Goal: Contribute content: Add original content to the website for others to see

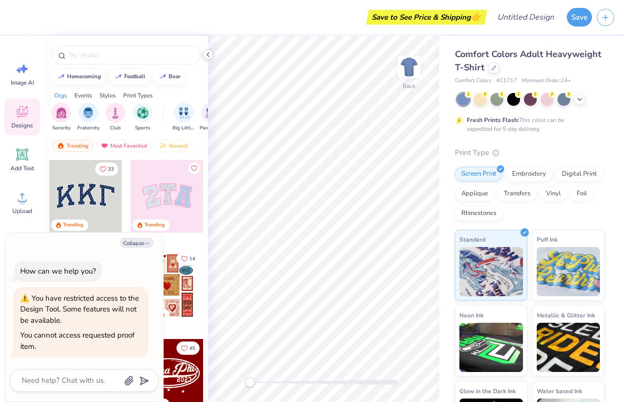
click at [210, 53] on icon at bounding box center [208, 55] width 8 height 8
type textarea "x"
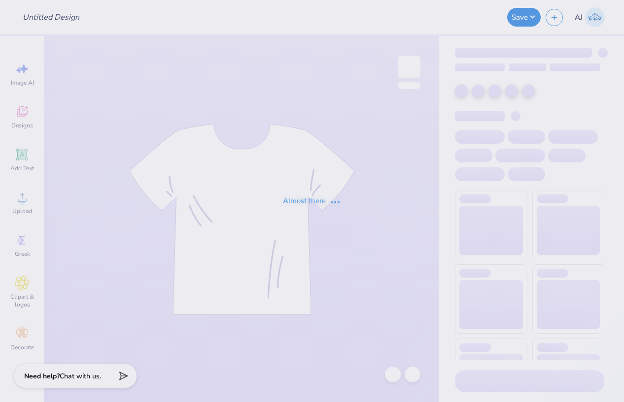
type input "[PERSON_NAME] : [GEOGRAPHIC_DATA]"
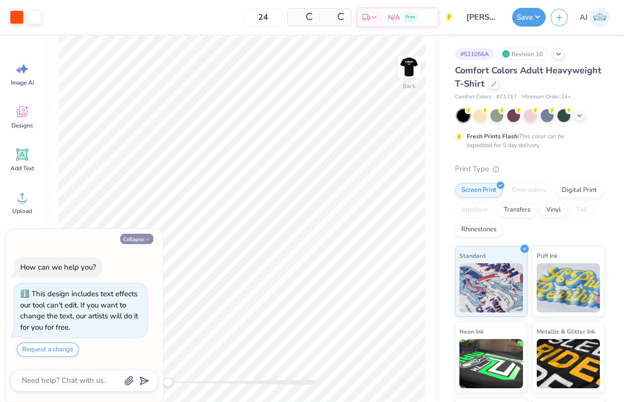
click at [138, 237] on button "Collapse" at bounding box center [136, 239] width 33 height 10
type textarea "x"
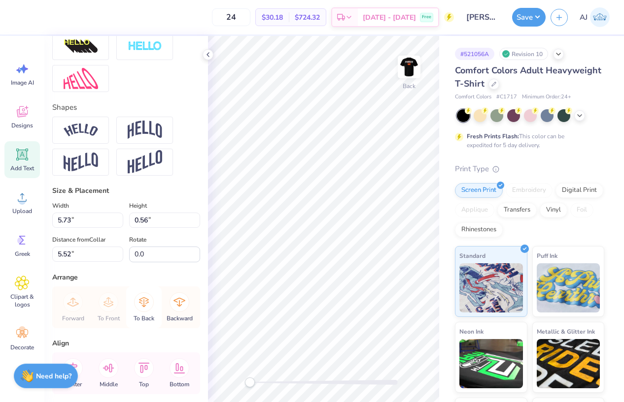
scroll to position [411, 0]
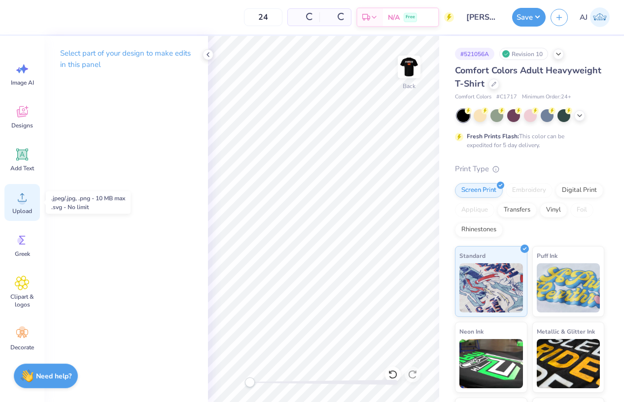
click at [21, 206] on div "Upload" at bounding box center [21, 202] width 35 height 37
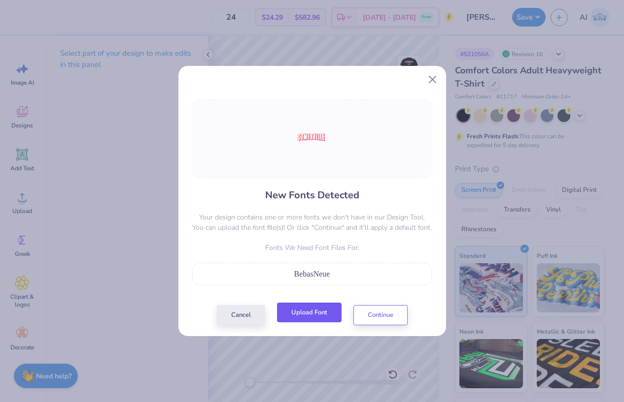
click at [315, 315] on button "Upload Font" at bounding box center [309, 313] width 65 height 20
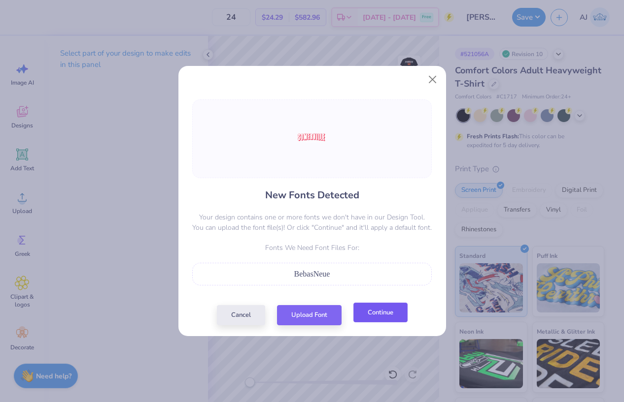
click at [383, 314] on button "Continue" at bounding box center [380, 313] width 54 height 20
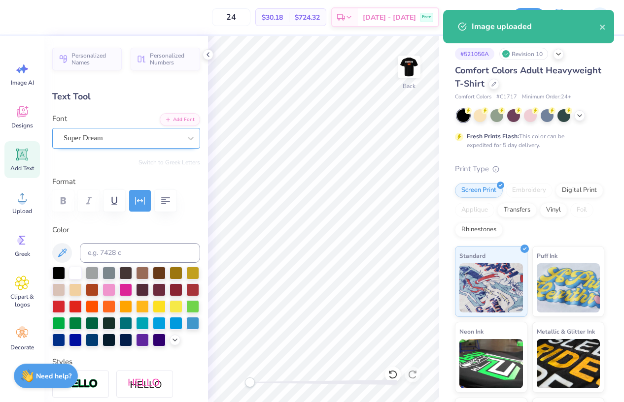
click at [137, 136] on div "Super Dream" at bounding box center [122, 138] width 119 height 15
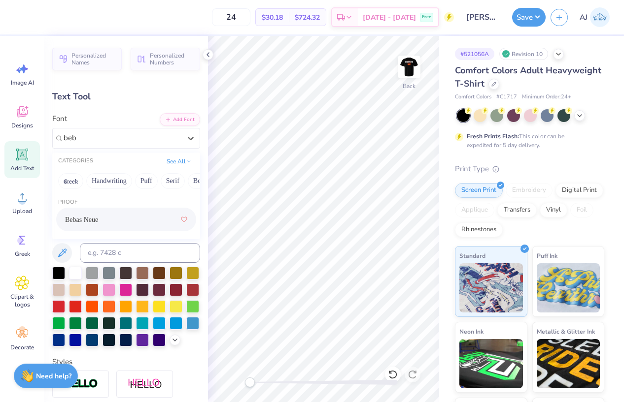
click at [105, 218] on div "Bebas Neue" at bounding box center [126, 220] width 122 height 18
type input "beb"
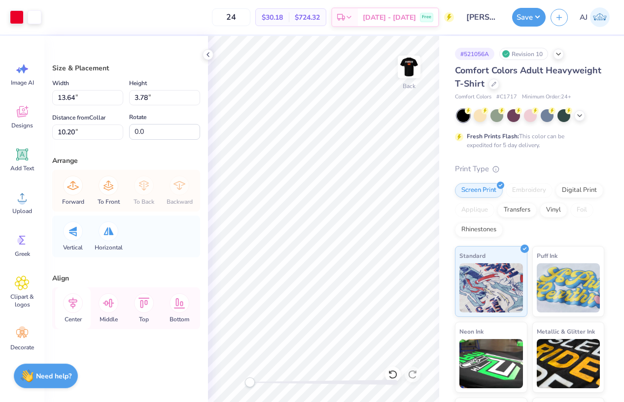
click at [80, 295] on div "Center" at bounding box center [72, 309] width 35 height 42
click at [81, 301] on icon at bounding box center [73, 304] width 20 height 20
click at [72, 300] on icon at bounding box center [73, 304] width 20 height 20
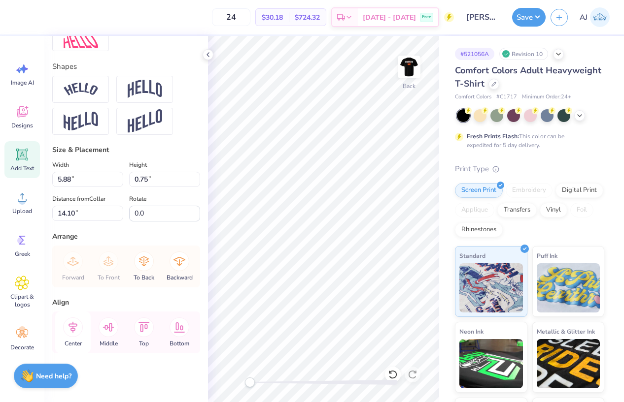
click at [74, 328] on icon at bounding box center [72, 327] width 9 height 11
click at [70, 327] on icon at bounding box center [73, 328] width 20 height 20
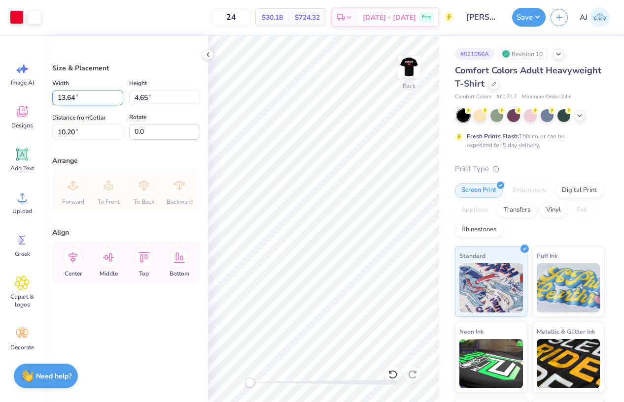
click at [58, 97] on input "13.64" at bounding box center [87, 97] width 71 height 15
type input "11.00"
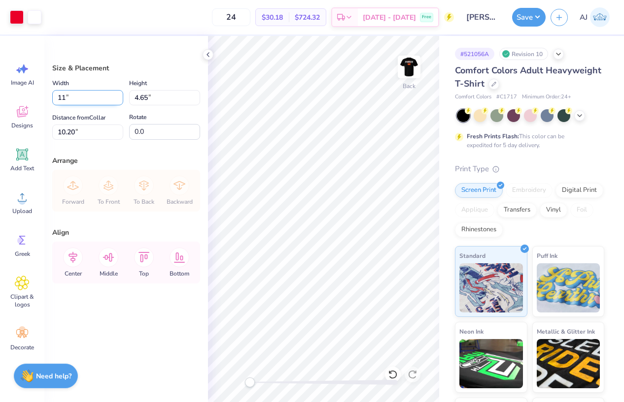
type input "3.75"
type input "10.65"
click at [62, 96] on input "11.00" at bounding box center [87, 97] width 71 height 15
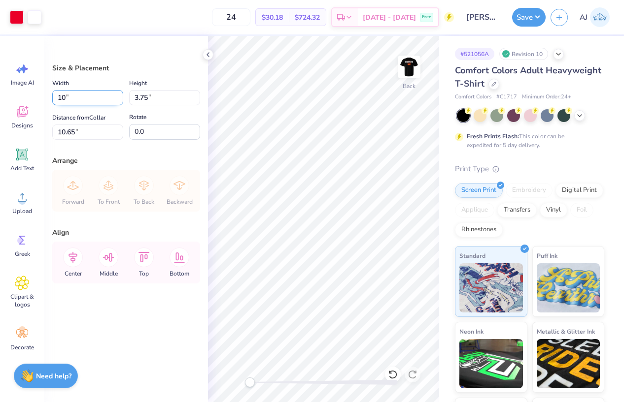
type input "10.00"
type input "3.41"
type input "10.82"
click at [75, 132] on input "10.82" at bounding box center [87, 132] width 71 height 15
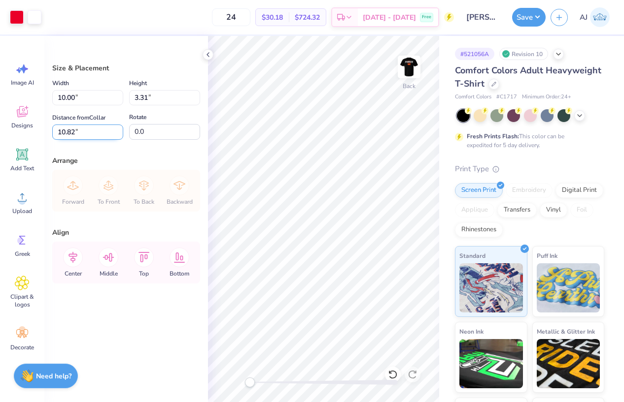
click at [75, 132] on input "10.82" at bounding box center [87, 132] width 71 height 15
type input "3.00"
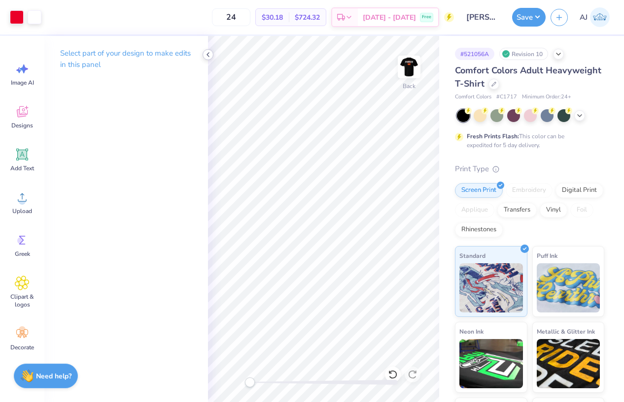
click at [209, 53] on icon at bounding box center [208, 55] width 8 height 8
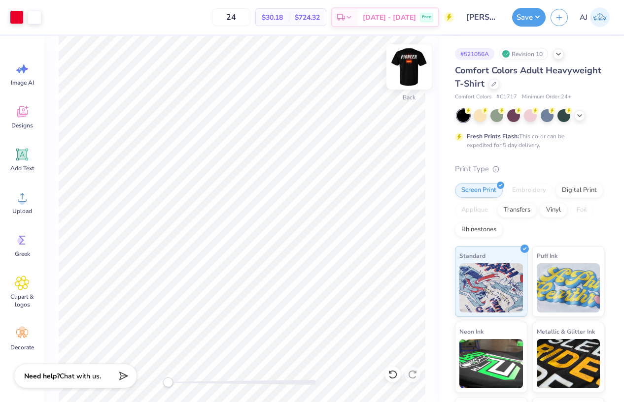
click at [406, 67] on img at bounding box center [408, 66] width 39 height 39
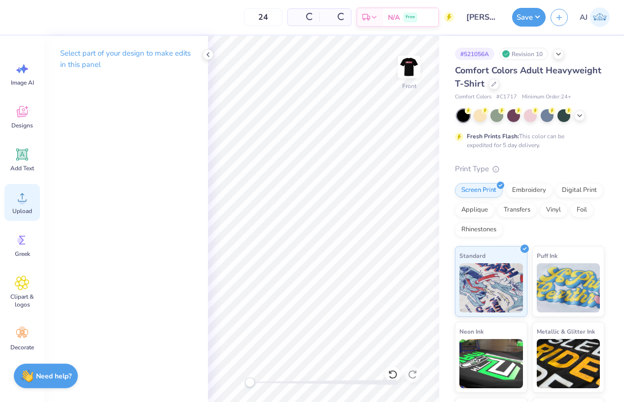
click at [22, 207] on span "Upload" at bounding box center [22, 211] width 20 height 8
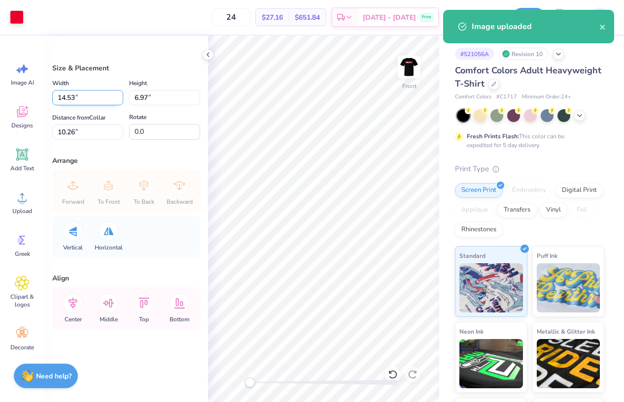
click at [70, 98] on input "14.53" at bounding box center [87, 97] width 71 height 15
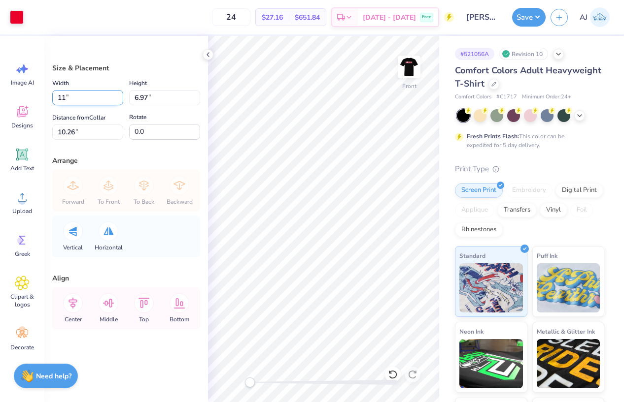
type input "11.00"
type input "5.28"
click at [68, 130] on input "11.11" at bounding box center [87, 132] width 71 height 15
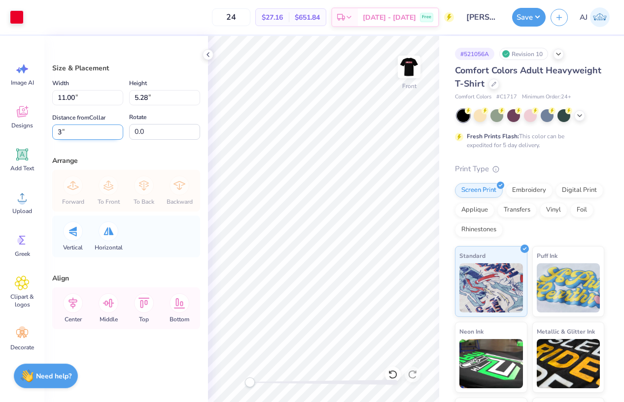
type input "3"
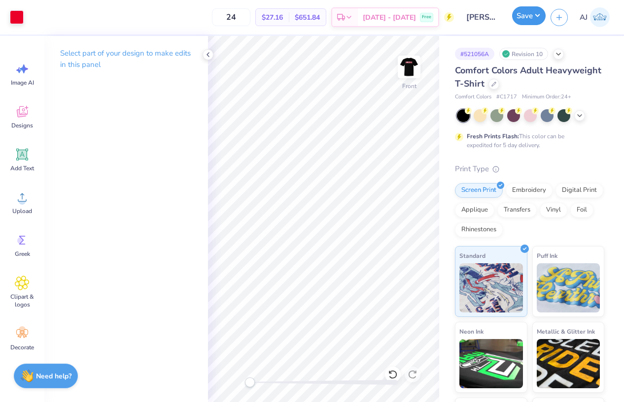
click at [536, 17] on button "Save" at bounding box center [528, 15] width 33 height 19
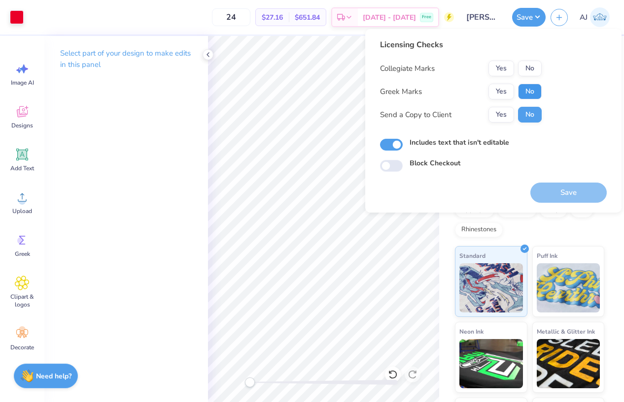
click at [523, 89] on button "No" at bounding box center [530, 92] width 24 height 16
click at [524, 79] on div "Collegiate Marks Yes No Greek Marks Yes No Send a Copy to Client Yes No" at bounding box center [461, 92] width 162 height 62
drag, startPoint x: 524, startPoint y: 74, endPoint x: 519, endPoint y: 81, distance: 8.5
click at [524, 74] on button "No" at bounding box center [530, 69] width 24 height 16
click at [566, 191] on button "Save" at bounding box center [568, 193] width 76 height 20
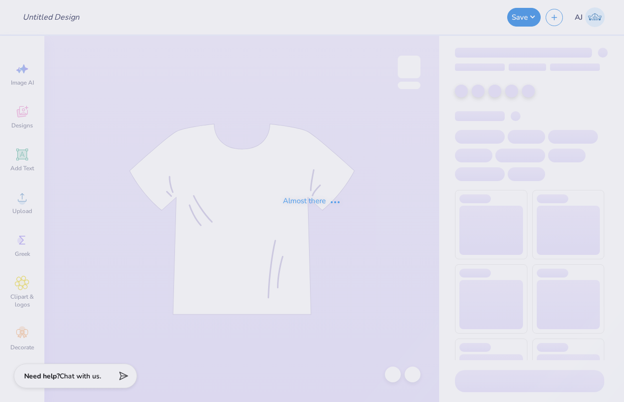
type input "[PERSON_NAME] : [GEOGRAPHIC_DATA]"
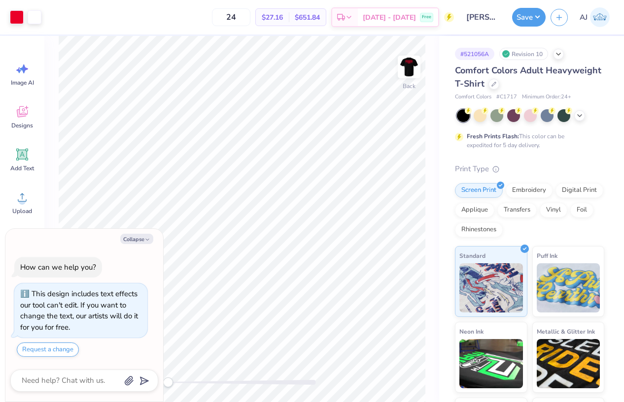
type textarea "x"
